Goal: Check status: Check status

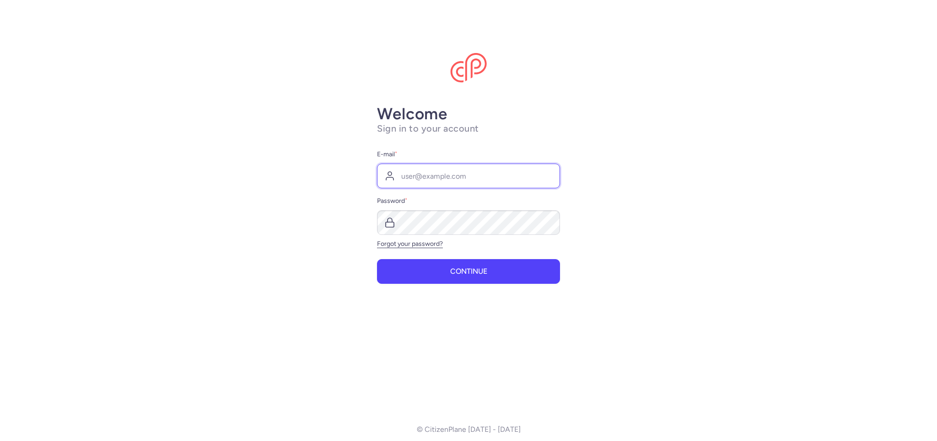
click at [469, 174] on input "E-mail *" at bounding box center [468, 176] width 183 height 25
type input "invoices.flights@grecos.pl"
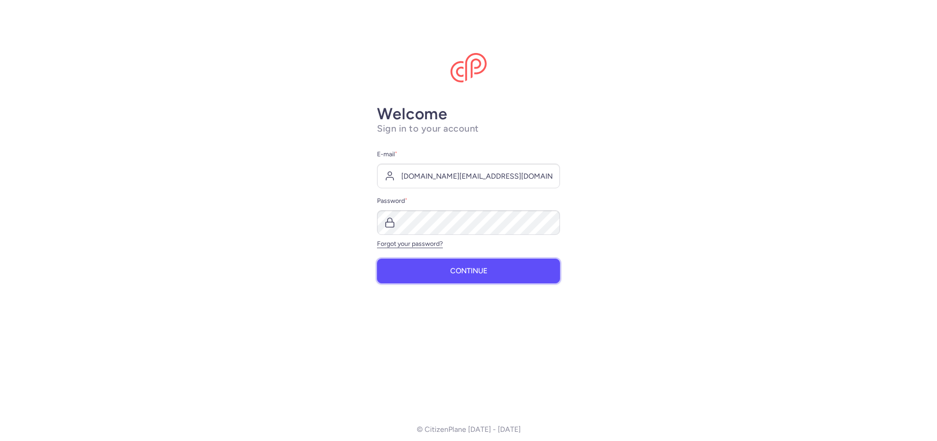
click at [471, 278] on button "Continue" at bounding box center [468, 271] width 183 height 25
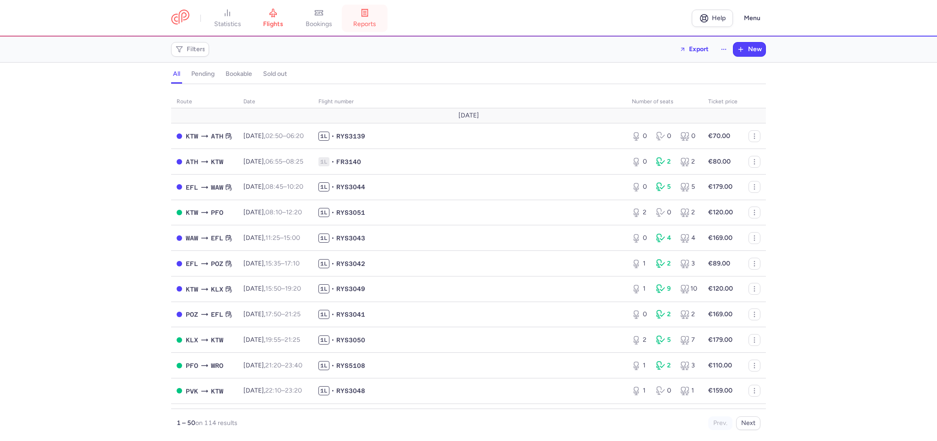
click at [369, 16] on icon at bounding box center [364, 12] width 9 height 9
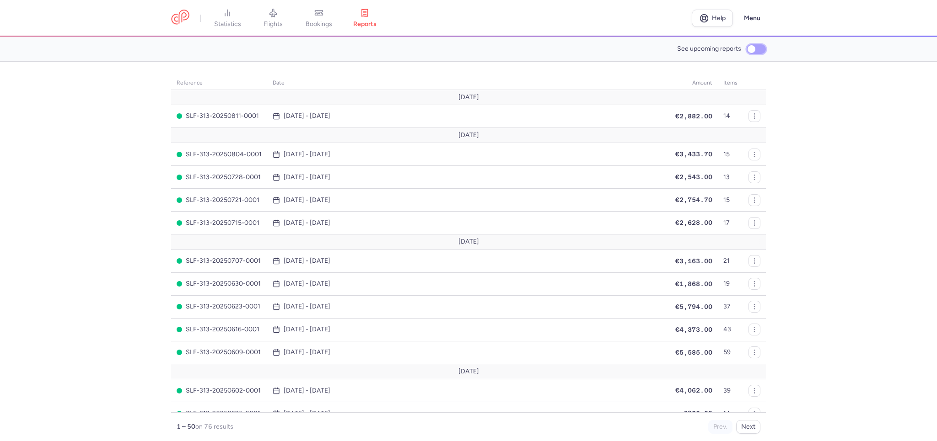
click at [756, 49] on input "See upcoming reports" at bounding box center [755, 49] width 19 height 10
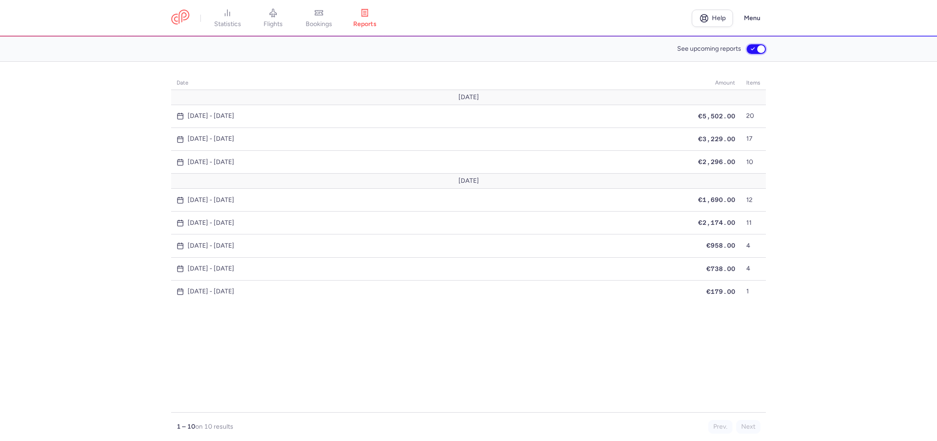
click at [750, 51] on input "See upcoming reports" at bounding box center [755, 49] width 19 height 10
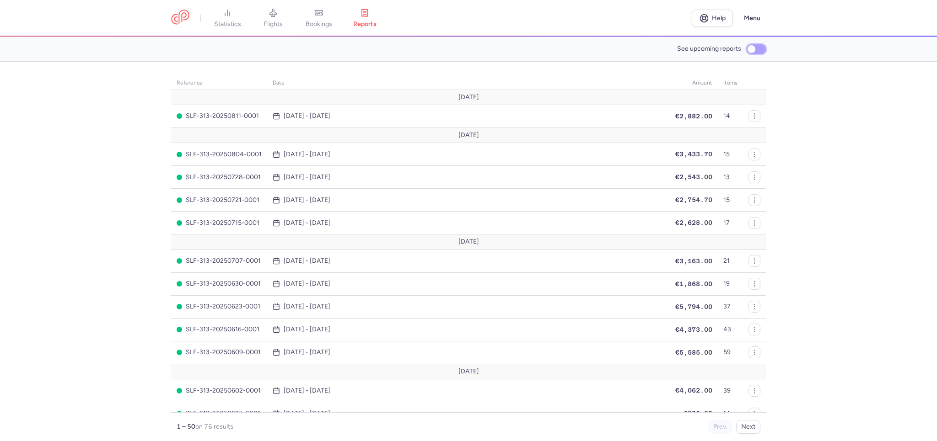
click at [755, 50] on input "See upcoming reports" at bounding box center [755, 49] width 19 height 10
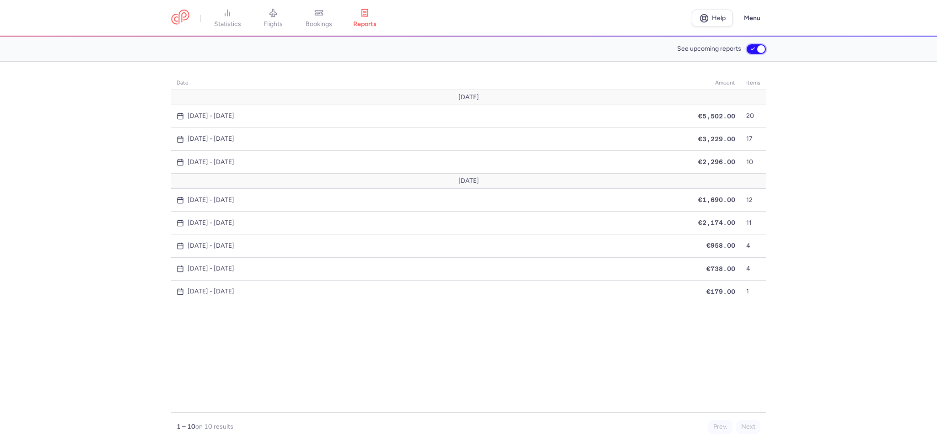
click at [754, 49] on input "See upcoming reports" at bounding box center [755, 49] width 19 height 10
checkbox input "false"
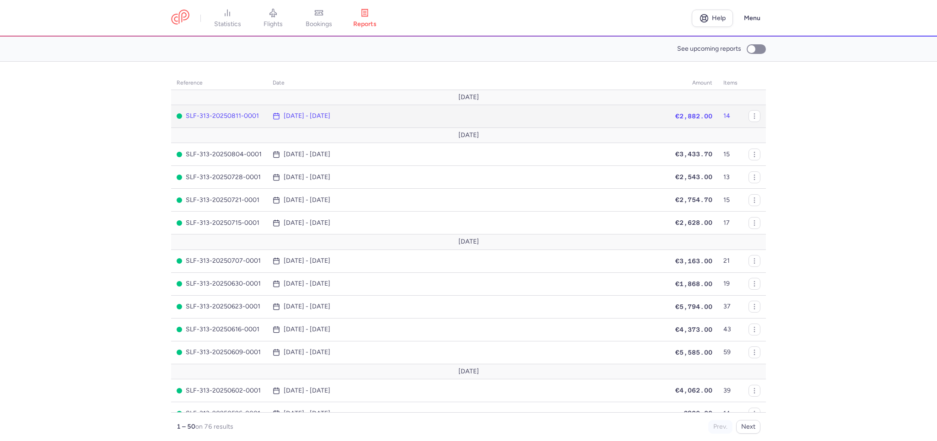
click at [300, 117] on time "Aug 4, 2025 - Aug 11, 2025" at bounding box center [307, 115] width 47 height 7
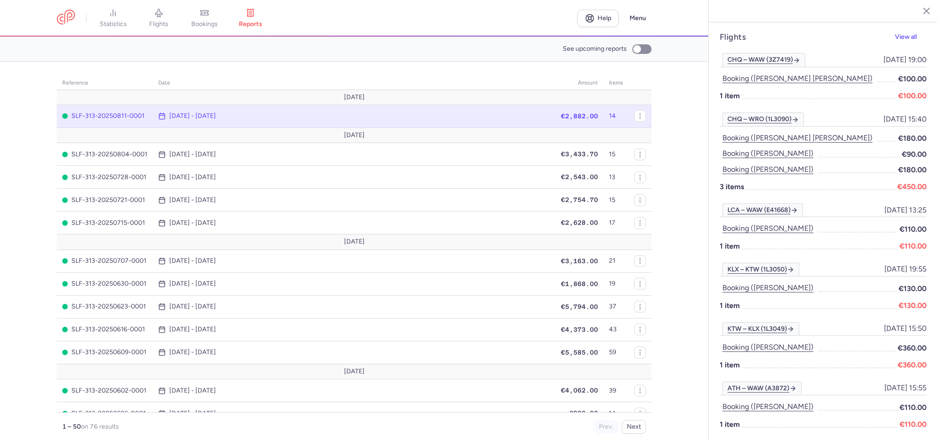
scroll to position [161, 0]
